Goal: Information Seeking & Learning: Check status

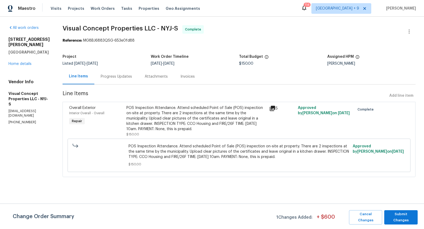
click at [274, 110] on icon at bounding box center [272, 108] width 6 height 6
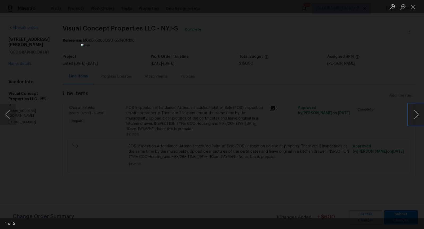
click at [414, 120] on button "Next image" at bounding box center [416, 114] width 16 height 21
drag, startPoint x: 414, startPoint y: 120, endPoint x: 414, endPoint y: 94, distance: 25.7
click at [414, 111] on button "Next image" at bounding box center [416, 114] width 16 height 21
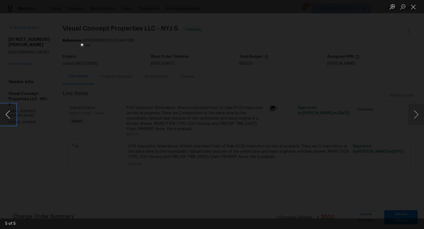
click at [7, 116] on button "Previous image" at bounding box center [8, 114] width 16 height 21
click at [338, 153] on div "Lightbox" at bounding box center [212, 114] width 424 height 229
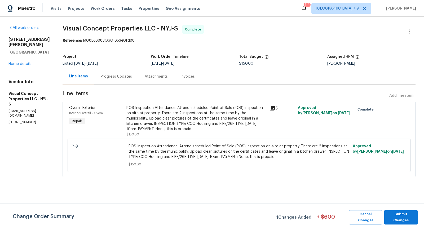
click at [137, 77] on div "Progress Updates" at bounding box center [116, 77] width 44 height 16
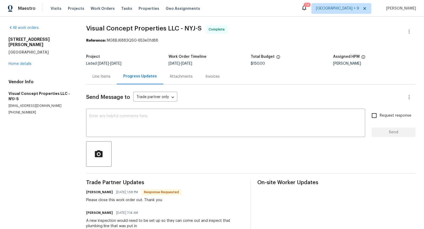
click at [102, 75] on div "Line Items" at bounding box center [102, 76] width 18 height 5
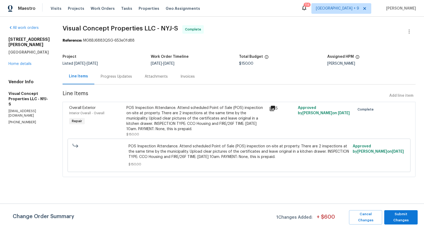
click at [133, 74] on div "Progress Updates" at bounding box center [116, 77] width 44 height 16
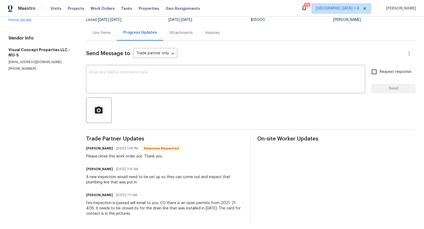
scroll to position [46, 0]
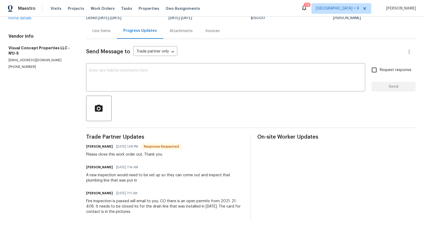
click at [159, 183] on div "Trade Partner Updates [PERSON_NAME] [DATE] 1:58 PM Response Requested Please cl…" at bounding box center [165, 177] width 158 height 86
click at [154, 191] on div "[PERSON_NAME] [DATE] 7:11 AM" at bounding box center [165, 193] width 158 height 7
click at [195, 213] on div "Fire inspection is passed will email to you. CO there is an open permits from 2…" at bounding box center [165, 207] width 158 height 16
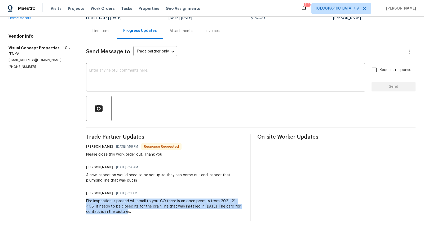
drag, startPoint x: 84, startPoint y: 197, endPoint x: 133, endPoint y: 216, distance: 52.3
click at [133, 216] on div "All work orders [STREET_ADDRESS][PERSON_NAME] Home details Vendor Info Visual C…" at bounding box center [212, 100] width 424 height 258
copy div "Fire inspection is passed will email to you. CO there is an open permits from 2…"
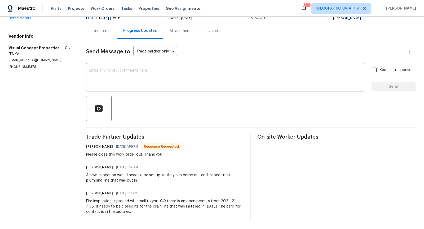
click at [104, 31] on div "Line Items" at bounding box center [102, 30] width 18 height 5
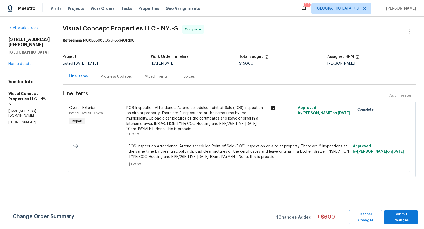
click at [275, 109] on icon at bounding box center [272, 108] width 5 height 5
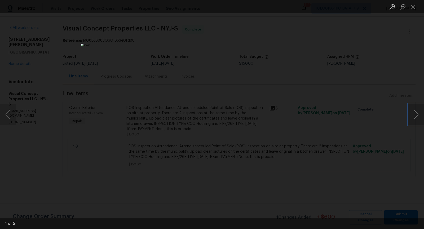
click at [416, 117] on button "Next image" at bounding box center [416, 114] width 16 height 21
click at [406, 22] on div "Lightbox" at bounding box center [212, 114] width 424 height 229
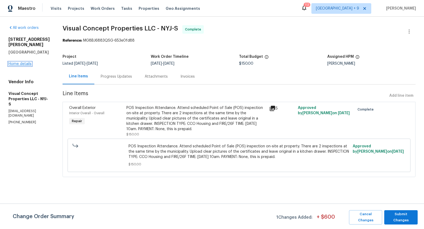
click at [29, 62] on link "Home details" at bounding box center [19, 64] width 23 height 4
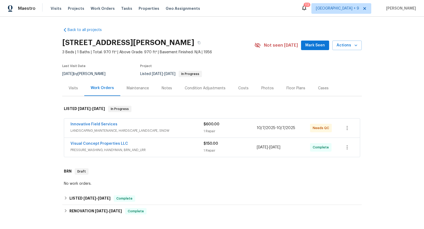
click at [182, 126] on div "Innovative Field Services" at bounding box center [137, 125] width 133 height 6
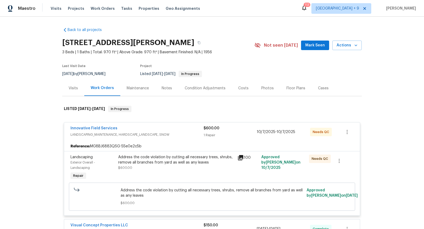
click at [240, 158] on icon at bounding box center [240, 158] width 6 height 6
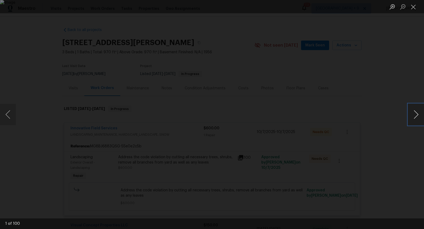
click at [418, 113] on button "Next image" at bounding box center [416, 114] width 16 height 21
click at [418, 114] on button "Next image" at bounding box center [416, 114] width 16 height 21
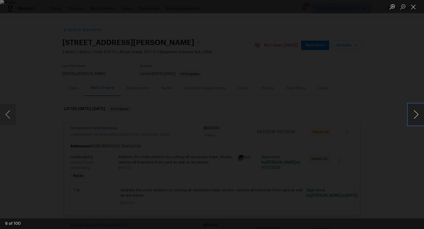
click at [418, 114] on button "Next image" at bounding box center [416, 114] width 16 height 21
click at [7, 117] on button "Previous image" at bounding box center [8, 114] width 16 height 21
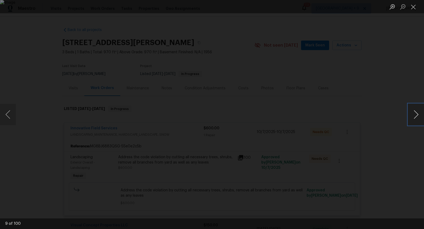
click at [417, 117] on button "Next image" at bounding box center [416, 114] width 16 height 21
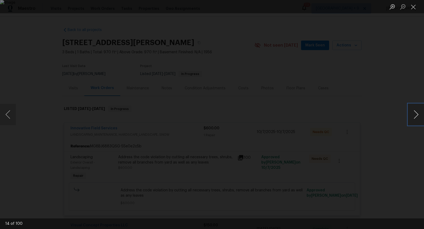
click at [417, 117] on button "Next image" at bounding box center [416, 114] width 16 height 21
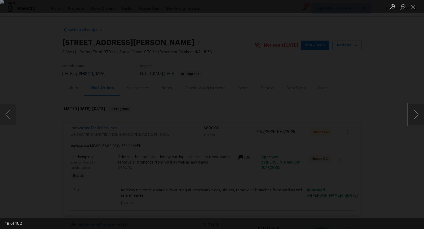
click at [417, 117] on button "Next image" at bounding box center [416, 114] width 16 height 21
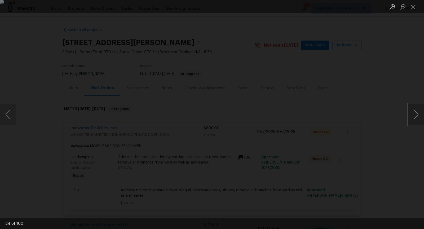
click at [417, 117] on button "Next image" at bounding box center [416, 114] width 16 height 21
click at [417, 118] on button "Next image" at bounding box center [416, 114] width 16 height 21
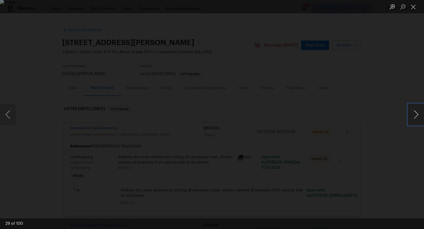
click at [417, 118] on button "Next image" at bounding box center [416, 114] width 16 height 21
click at [415, 116] on button "Next image" at bounding box center [416, 114] width 16 height 21
click at [415, 117] on button "Next image" at bounding box center [416, 114] width 16 height 21
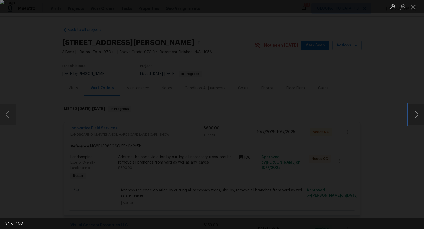
click at [415, 117] on button "Next image" at bounding box center [416, 114] width 16 height 21
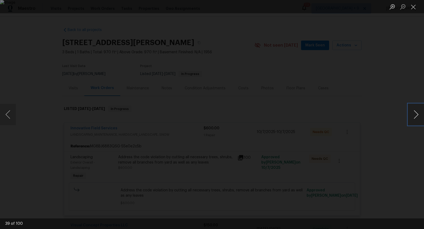
click at [415, 117] on button "Next image" at bounding box center [416, 114] width 16 height 21
click at [416, 7] on button "Close lightbox" at bounding box center [413, 6] width 11 height 9
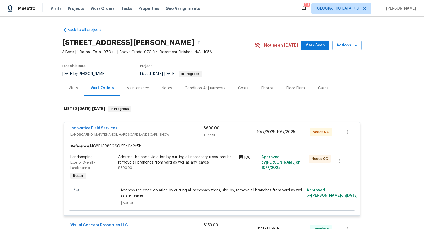
scroll to position [17, 0]
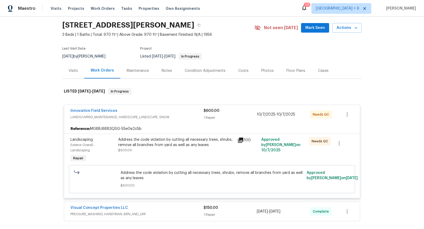
click at [179, 116] on span "LANDSCAPING_MAINTENANCE, HARDSCAPE_LANDSCAPE, SNOW" at bounding box center [137, 117] width 133 height 5
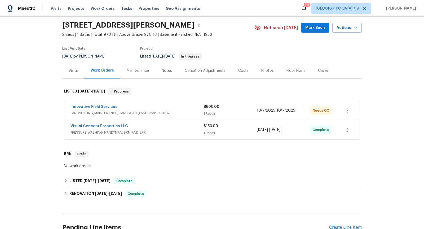
click at [170, 109] on div "Innovative Field Services" at bounding box center [137, 107] width 133 height 6
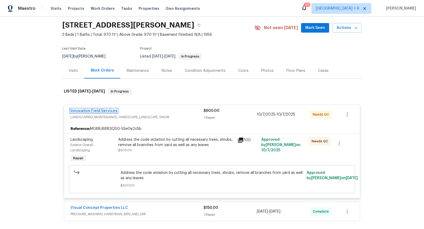
click at [105, 109] on link "Innovative Field Services" at bounding box center [94, 111] width 47 height 4
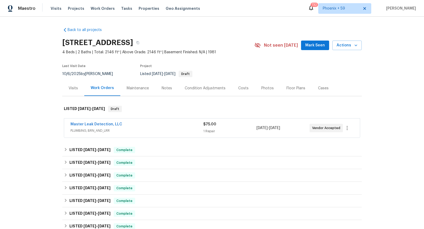
click at [166, 128] on span "PLUMBING, BRN_AND_LRR" at bounding box center [137, 130] width 133 height 5
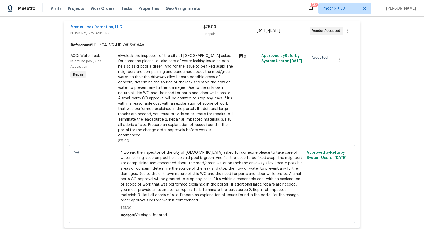
scroll to position [103, 0]
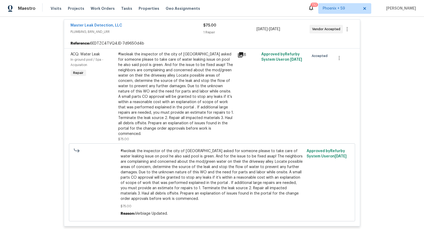
click at [241, 54] on icon at bounding box center [240, 54] width 5 height 5
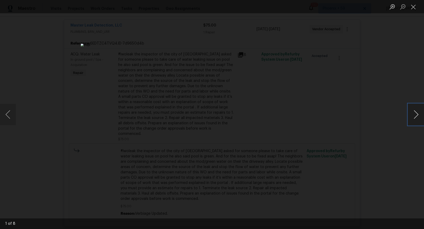
click at [419, 120] on button "Next image" at bounding box center [416, 114] width 16 height 21
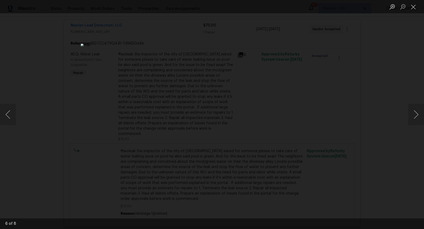
click at [411, 146] on div "Lightbox" at bounding box center [212, 114] width 424 height 229
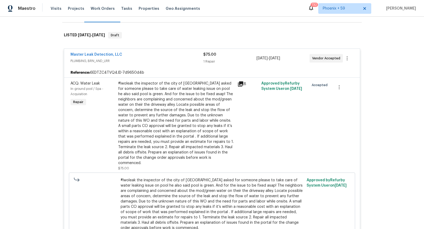
scroll to position [0, 0]
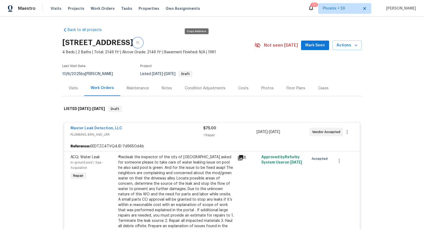
click at [139, 42] on icon "button" at bounding box center [138, 42] width 3 height 3
click at [88, 30] on link "Back to all projects" at bounding box center [87, 29] width 51 height 5
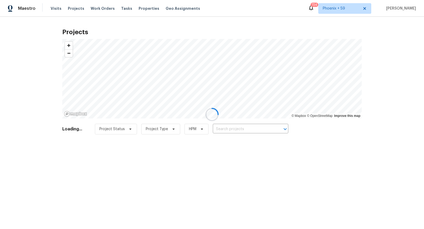
click at [239, 131] on div at bounding box center [212, 114] width 424 height 229
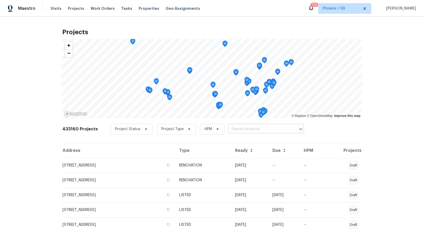
click at [250, 130] on input "text" at bounding box center [258, 129] width 61 height 8
type input "227 plantation"
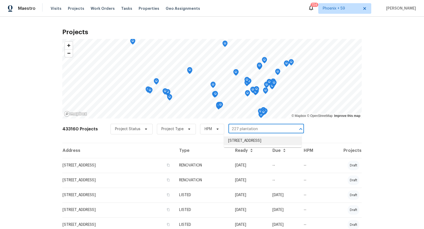
click at [241, 144] on li "227 Plantation St, Worcester, MA 01604" at bounding box center [263, 141] width 78 height 9
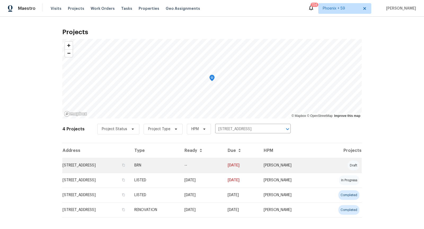
click at [89, 165] on td "227 Plantation St, Worcester, MA 01604" at bounding box center [96, 165] width 68 height 15
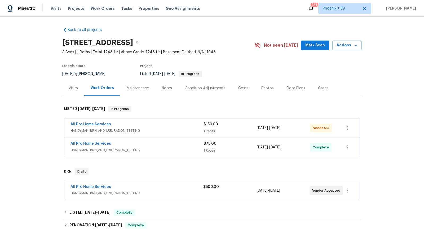
click at [171, 131] on span "HANDYMAN, BRN_AND_LRR, RADON_TESTING" at bounding box center [137, 130] width 133 height 5
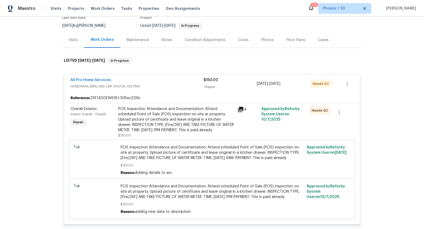
scroll to position [49, 0]
click at [241, 108] on icon at bounding box center [240, 108] width 5 height 5
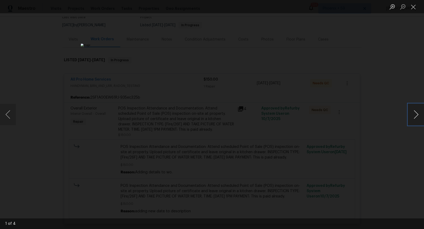
click at [414, 116] on button "Next image" at bounding box center [416, 114] width 16 height 21
click at [365, 148] on div "Lightbox" at bounding box center [212, 114] width 424 height 229
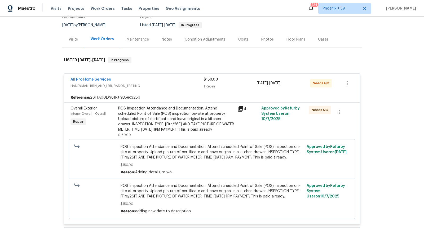
scroll to position [50, 0]
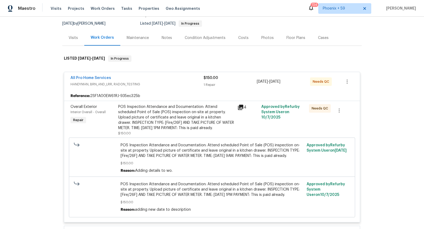
click at [184, 113] on div "POS Inspection Attendance and Documentation: Attend scheduled Point of Sale (PO…" at bounding box center [176, 117] width 116 height 27
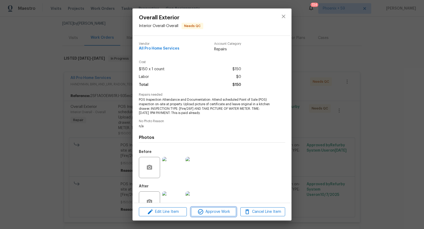
click at [221, 211] on span "Approve Work" at bounding box center [214, 212] width 42 height 7
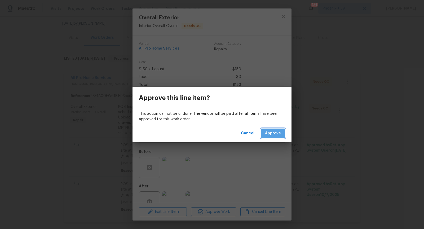
click at [274, 133] on span "Approve" at bounding box center [273, 133] width 16 height 7
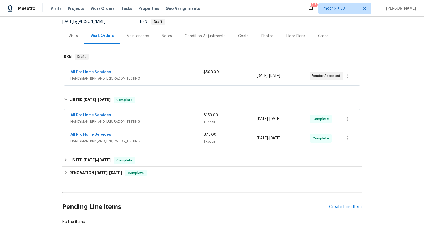
scroll to position [0, 0]
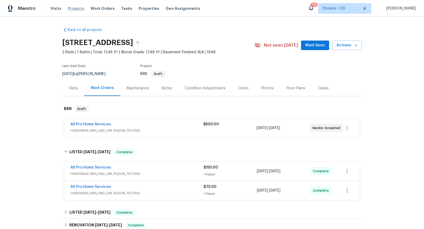
click at [73, 9] on span "Projects" at bounding box center [76, 8] width 16 height 5
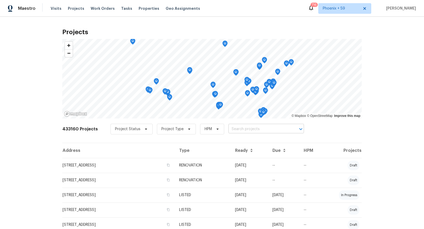
click at [273, 130] on input "text" at bounding box center [258, 129] width 61 height 8
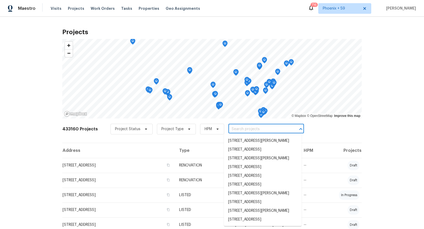
paste input "3147 Wichita Dr, Mesquite, TX 75149"
type input "3147 Wichita Dr, Mesquite, TX 75149"
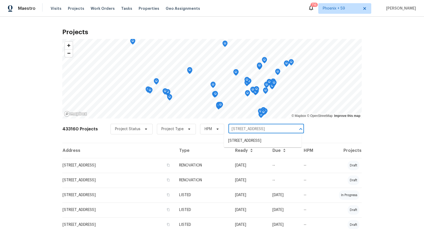
click at [242, 145] on li "3147 Wichita Dr, Mesquite, TX 75149" at bounding box center [263, 141] width 78 height 9
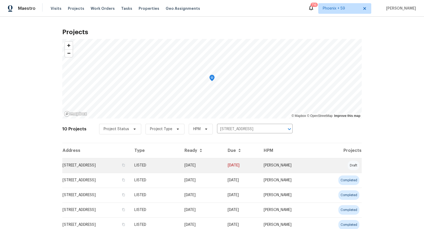
click at [96, 165] on td "3147 Wichita Dr, Mesquite, TX 75149" at bounding box center [96, 165] width 68 height 15
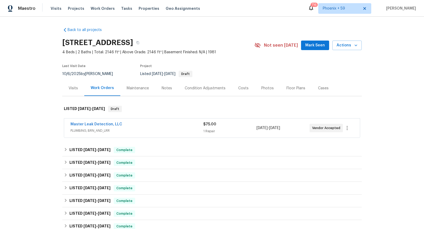
click at [138, 128] on span "PLUMBING, BRN_AND_LRR" at bounding box center [137, 130] width 133 height 5
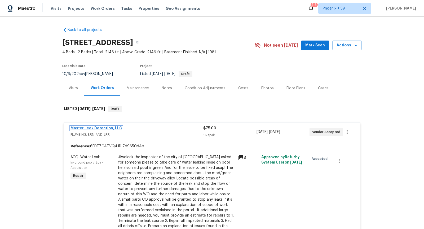
click at [111, 126] on link "Master Leak Detection, LLC" at bounding box center [97, 128] width 52 height 4
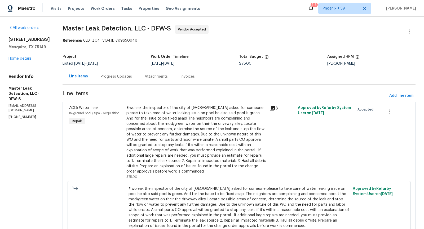
click at [115, 76] on div "Progress Updates" at bounding box center [116, 76] width 31 height 5
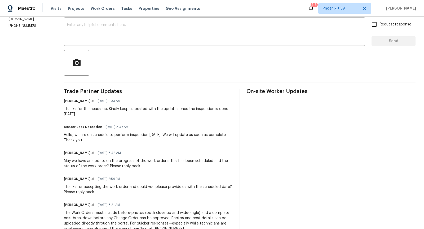
scroll to position [96, 0]
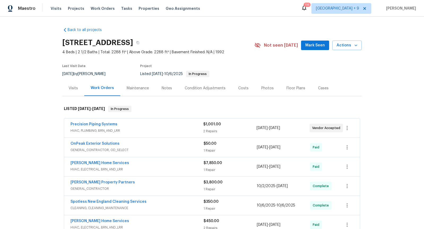
scroll to position [17, 0]
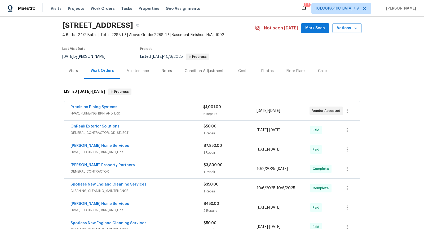
click at [155, 113] on span "HVAC, PLUMBING, BRN_AND_LRR" at bounding box center [137, 113] width 133 height 5
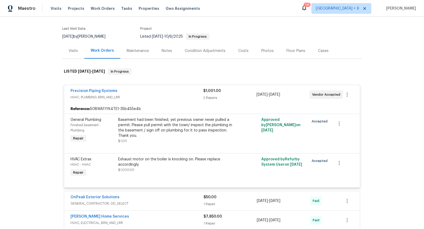
scroll to position [38, 0]
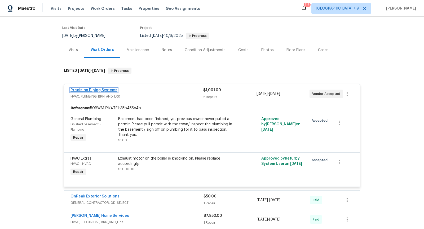
click at [110, 89] on link "Precision Piping Systems" at bounding box center [94, 90] width 47 height 4
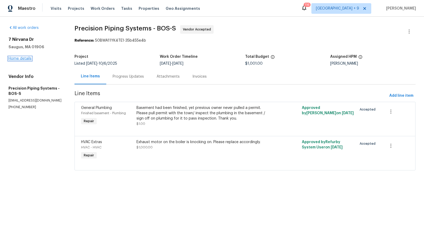
click at [30, 59] on link "Home details" at bounding box center [19, 59] width 23 height 4
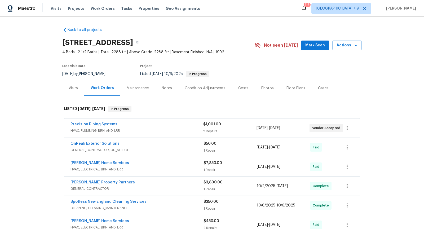
click at [160, 126] on div "Precision Piping Systems" at bounding box center [137, 125] width 133 height 6
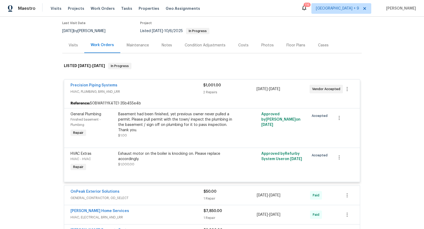
scroll to position [67, 0]
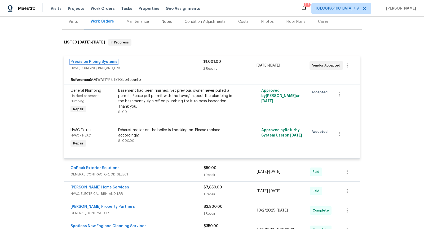
click at [92, 61] on link "Precision Piping Systems" at bounding box center [94, 62] width 47 height 4
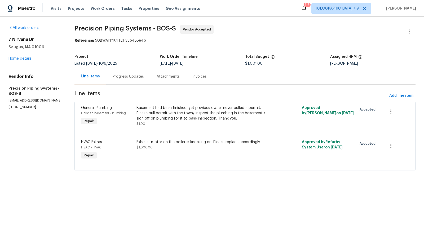
click at [118, 78] on div "Progress Updates" at bounding box center [128, 76] width 31 height 5
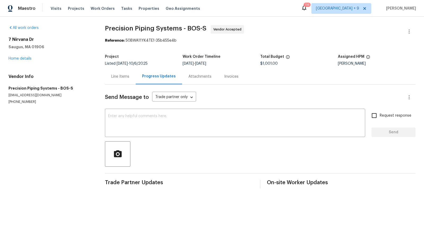
click at [114, 72] on div "Line Items" at bounding box center [120, 77] width 31 height 16
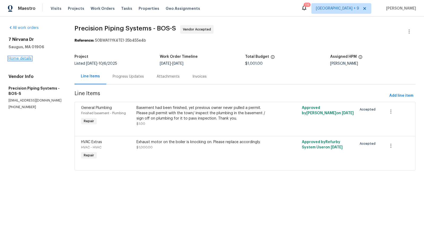
click at [28, 58] on link "Home details" at bounding box center [19, 59] width 23 height 4
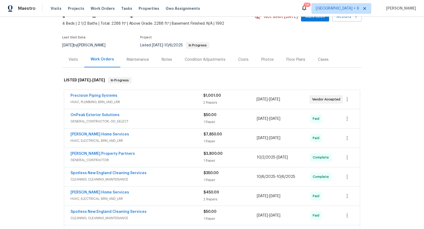
scroll to position [30, 0]
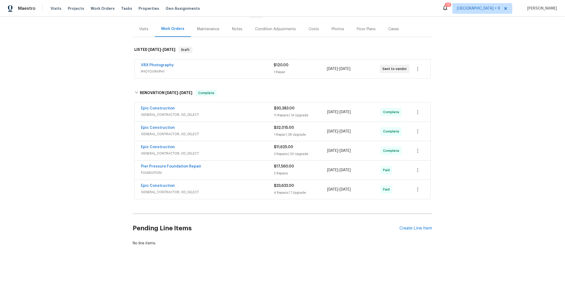
scroll to position [60, 0]
